Goal: Contribute content: Add original content to the website for others to see

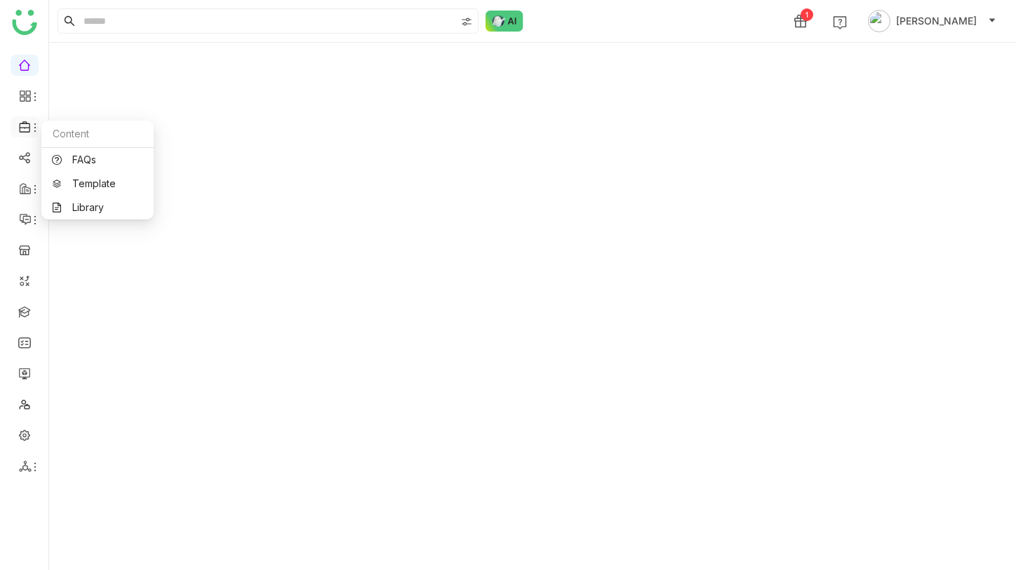
click at [28, 124] on icon at bounding box center [25, 127] width 13 height 13
click at [100, 210] on link "Library" at bounding box center [97, 208] width 91 height 10
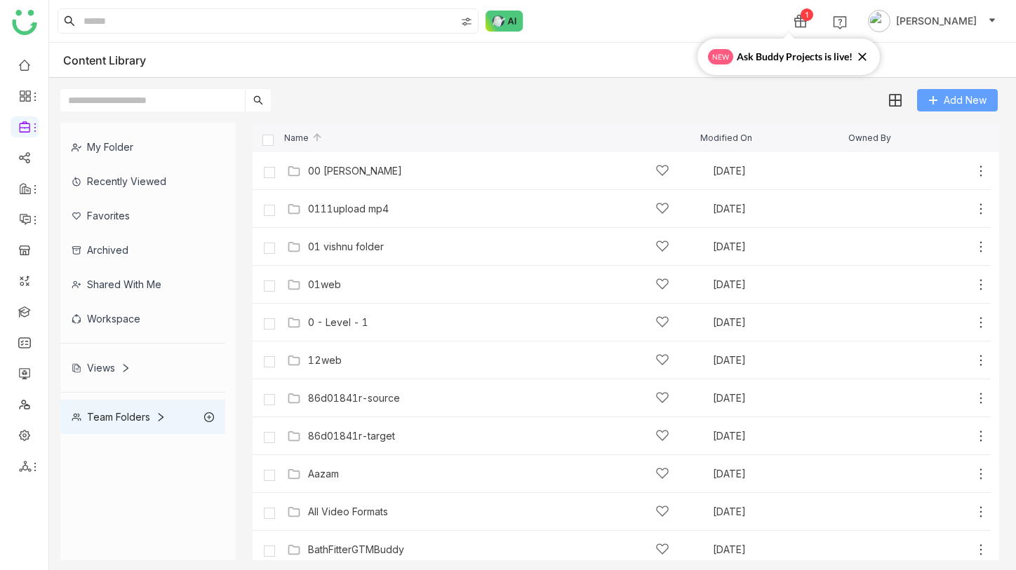
click at [976, 105] on span "Add New" at bounding box center [965, 100] width 43 height 15
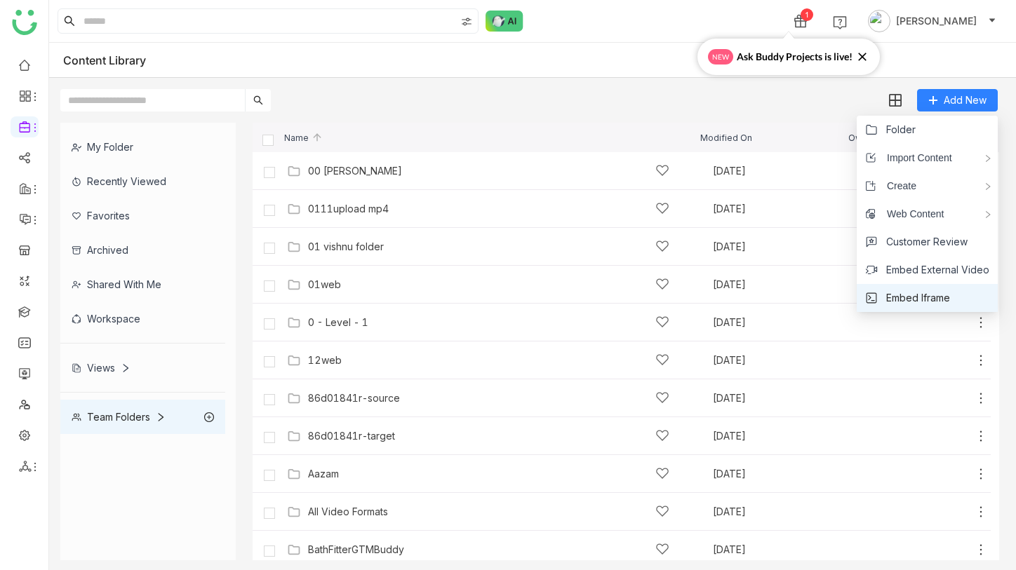
click at [953, 293] on li "Embed Iframe" at bounding box center [927, 298] width 141 height 28
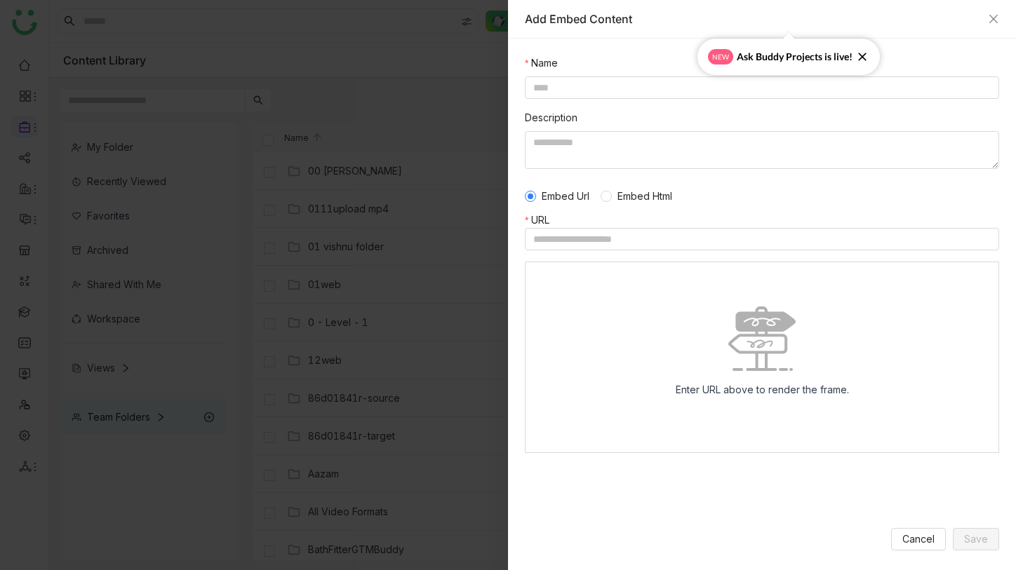
click at [748, 220] on nz-form-label "URL" at bounding box center [762, 220] width 474 height 15
click at [748, 238] on input at bounding box center [762, 239] width 474 height 22
click at [640, 194] on span "Embed Html" at bounding box center [645, 196] width 66 height 15
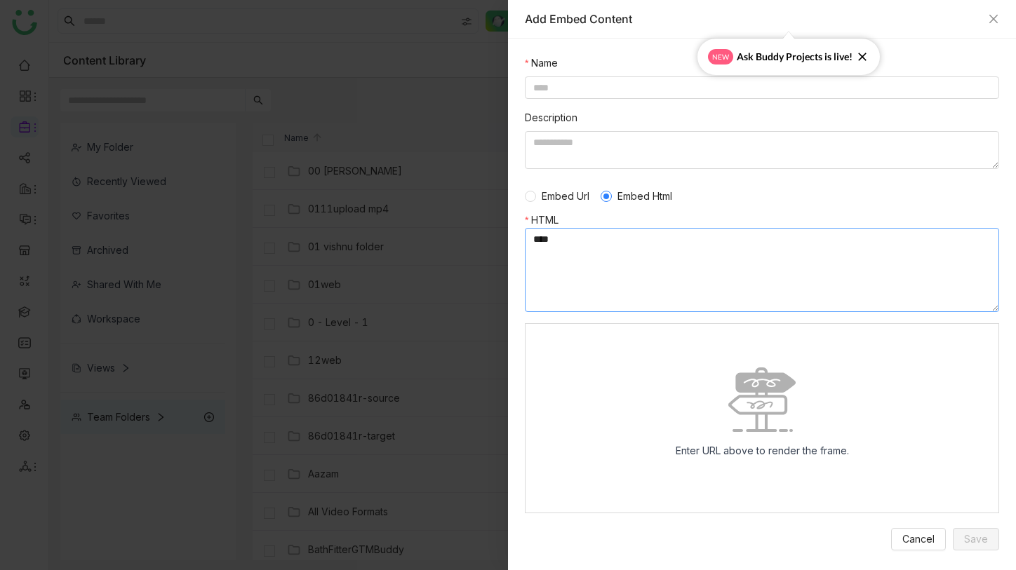
click at [728, 237] on textarea at bounding box center [762, 270] width 474 height 84
paste textarea "**********"
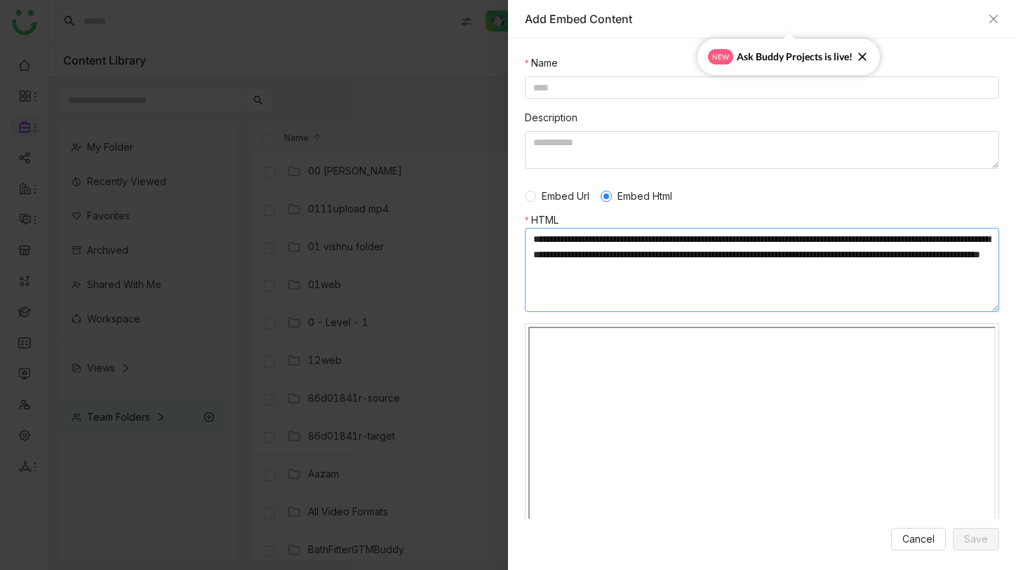
click at [659, 287] on textarea at bounding box center [762, 270] width 474 height 84
click at [831, 242] on textarea at bounding box center [762, 270] width 474 height 84
click at [682, 269] on textarea at bounding box center [762, 270] width 474 height 84
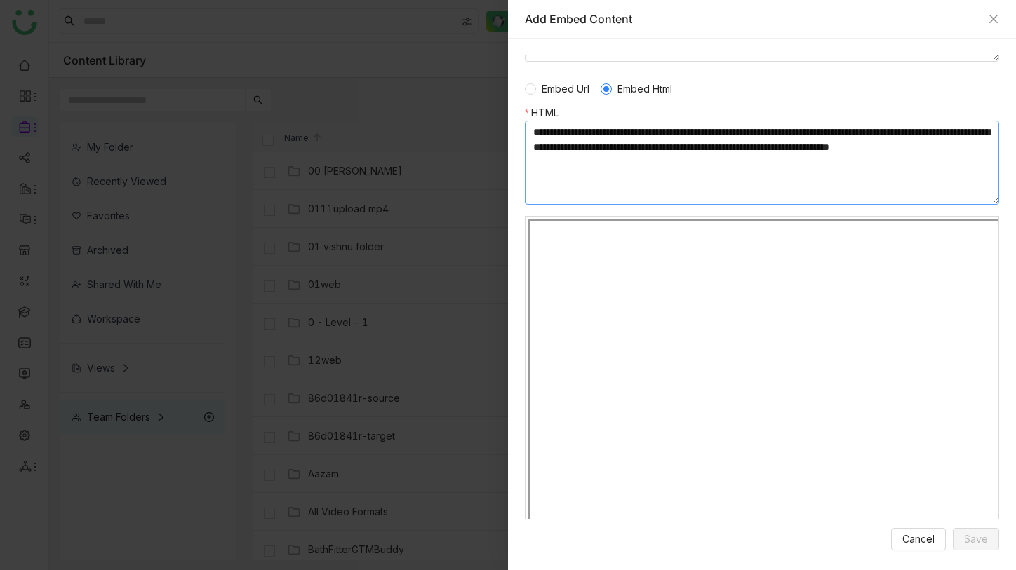
scroll to position [100, 0]
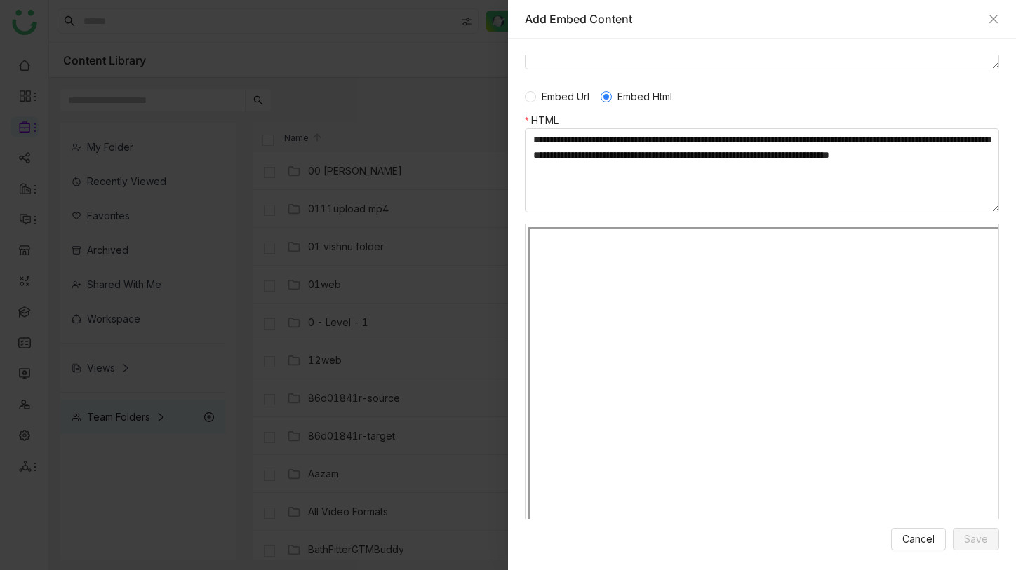
click at [738, 215] on form "Embed Url Embed Html HTML" at bounding box center [762, 407] width 474 height 652
click at [739, 202] on textarea at bounding box center [762, 170] width 474 height 84
paste textarea "**********"
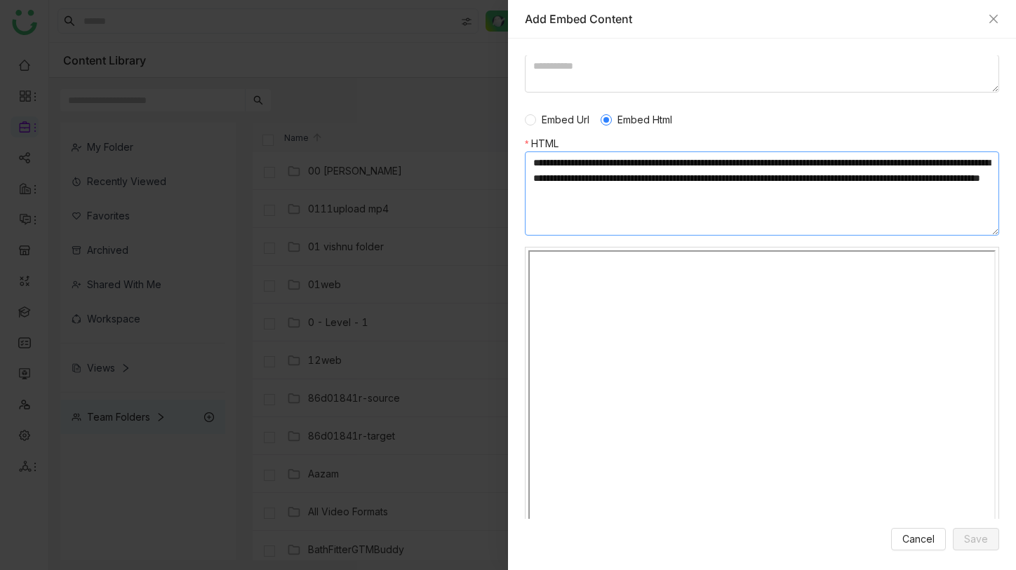
scroll to position [68, 0]
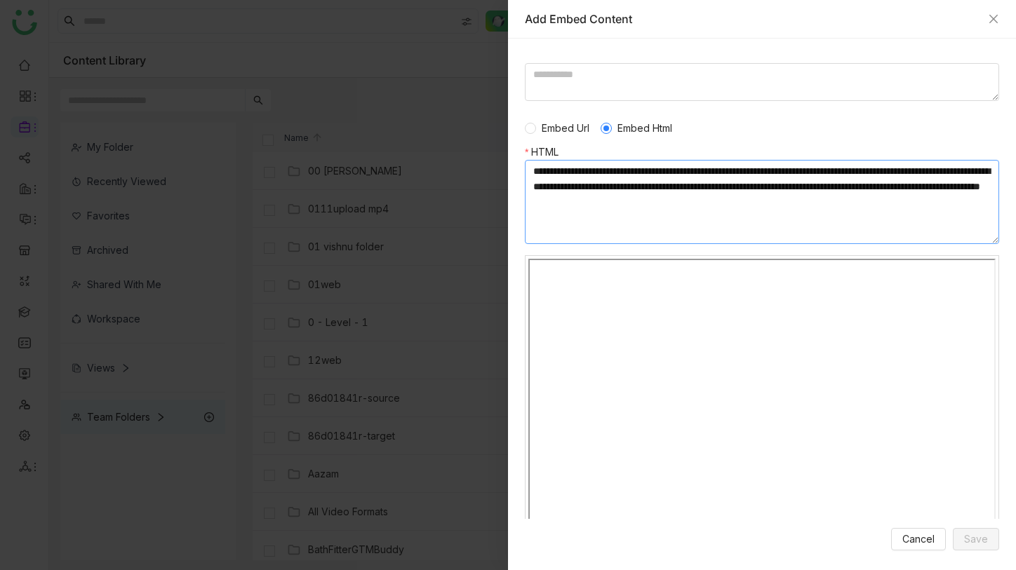
click at [723, 177] on textarea at bounding box center [762, 202] width 474 height 84
click at [712, 175] on textarea at bounding box center [762, 202] width 474 height 84
click at [711, 175] on textarea at bounding box center [762, 202] width 474 height 84
click at [652, 172] on textarea at bounding box center [762, 202] width 474 height 84
click at [819, 173] on textarea at bounding box center [762, 202] width 474 height 84
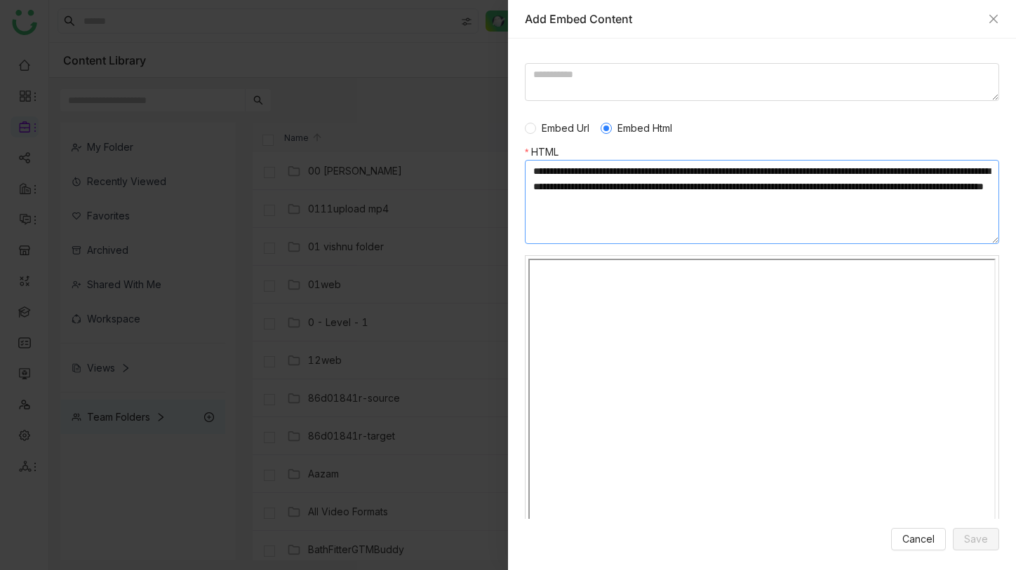
scroll to position [0, 0]
click at [651, 170] on textarea at bounding box center [762, 202] width 474 height 84
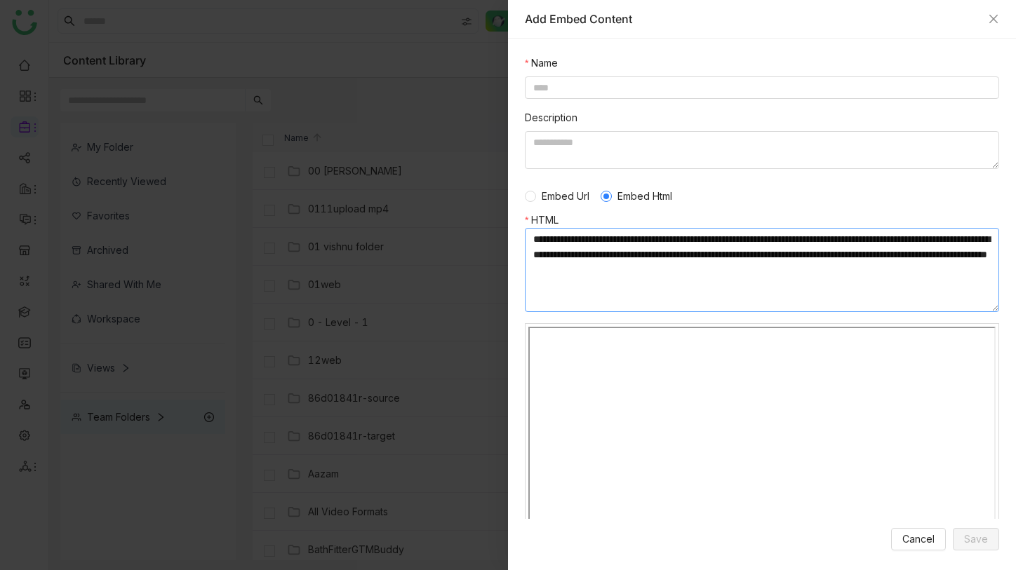
click at [795, 259] on textarea at bounding box center [762, 270] width 474 height 84
type textarea "**********"
